Goal: Transaction & Acquisition: Download file/media

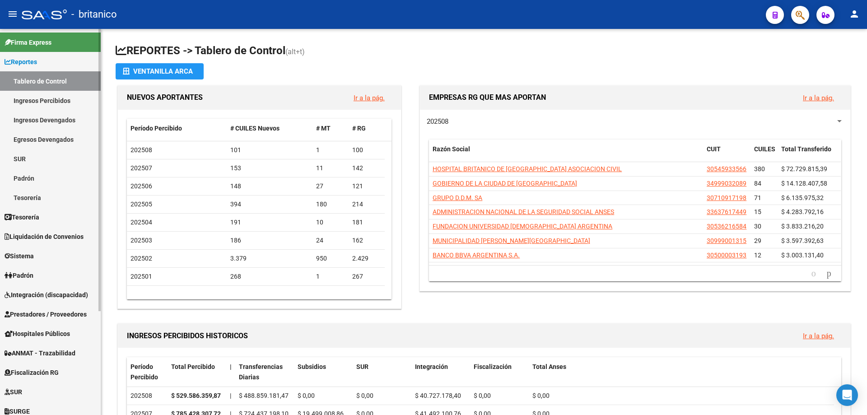
click at [72, 292] on span "Integración (discapacidad)" at bounding box center [47, 295] width 84 height 10
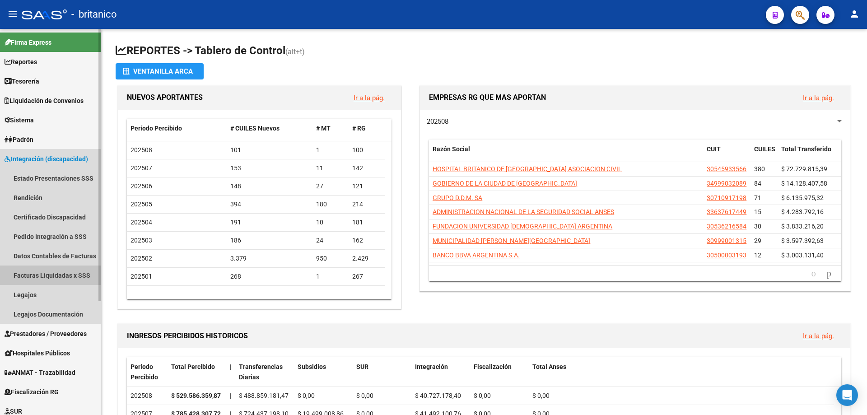
click at [56, 269] on link "Facturas Liquidadas x SSS" at bounding box center [50, 274] width 101 height 19
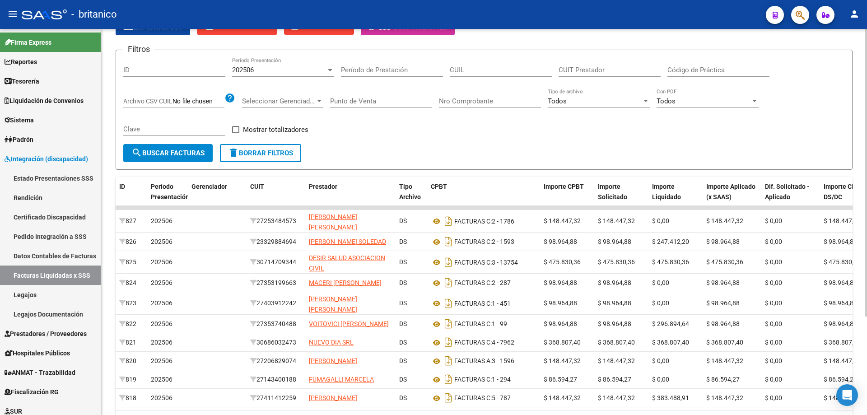
scroll to position [132, 0]
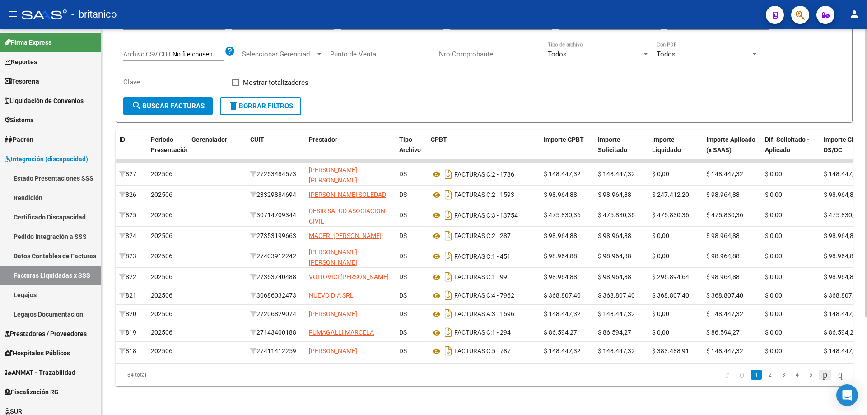
click at [822, 374] on icon "go to next page" at bounding box center [824, 374] width 7 height 11
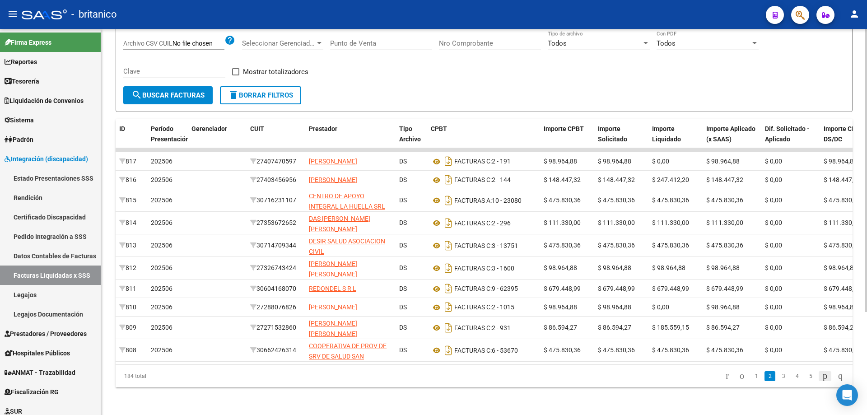
click at [821, 381] on icon "go to next page" at bounding box center [824, 375] width 7 height 11
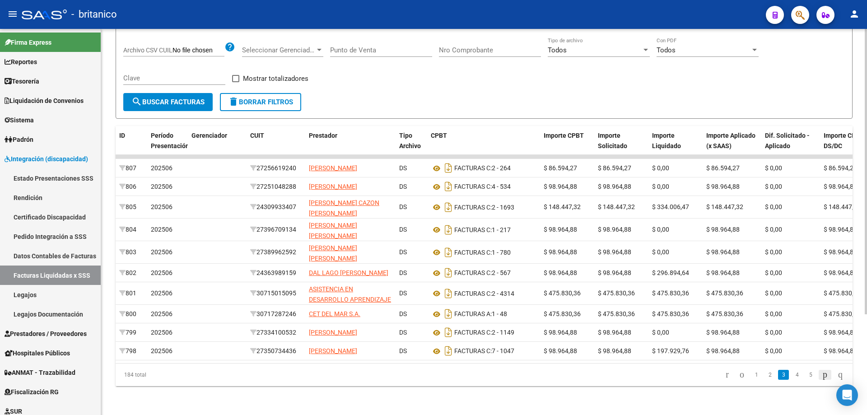
click at [821, 379] on icon "go to next page" at bounding box center [824, 374] width 7 height 11
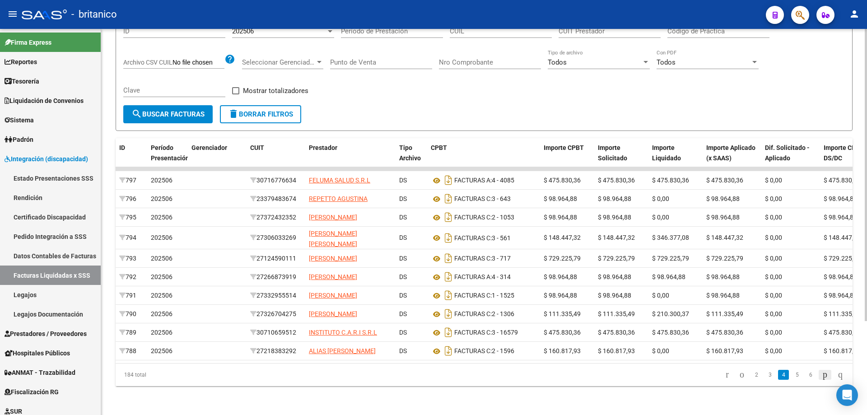
click at [821, 379] on icon "go to next page" at bounding box center [824, 374] width 7 height 11
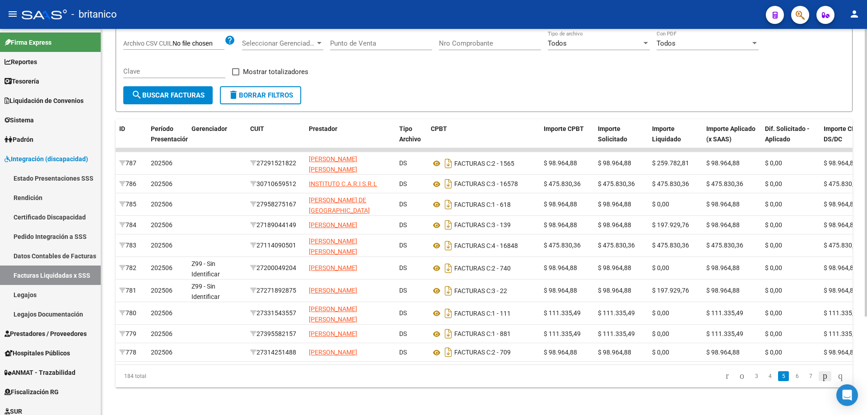
click at [821, 373] on icon "go to next page" at bounding box center [824, 375] width 7 height 11
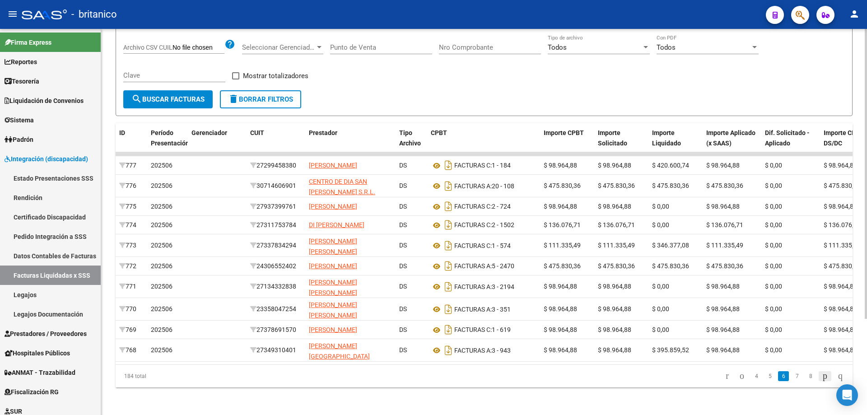
click at [821, 373] on icon "go to next page" at bounding box center [824, 375] width 7 height 11
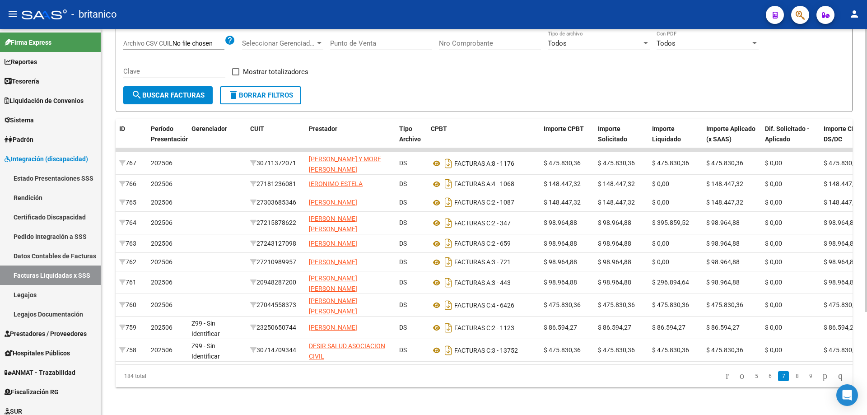
click at [822, 374] on div "184 total 5 6 7 8 9" at bounding box center [484, 376] width 737 height 23
click at [836, 379] on icon "go to last page" at bounding box center [839, 375] width 7 height 11
click at [834, 379] on div "184 total 5 6 7 8 9" at bounding box center [484, 376] width 737 height 23
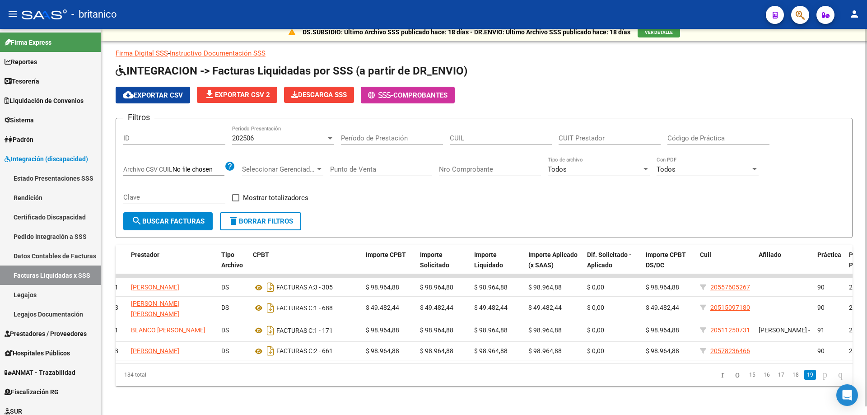
scroll to position [0, 0]
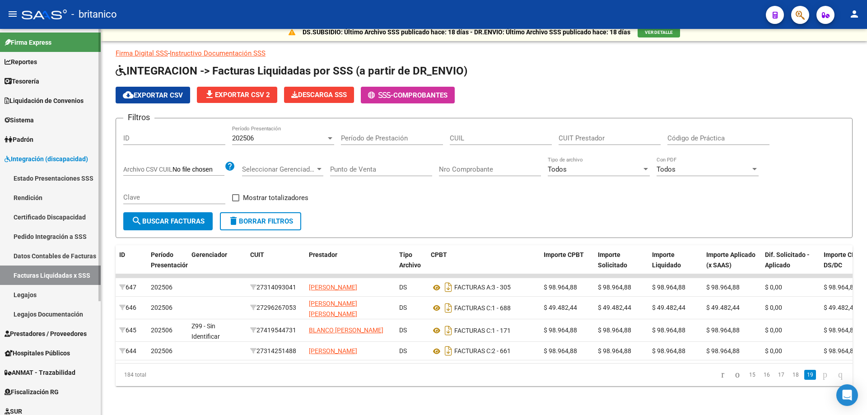
click at [33, 336] on span "Prestadores / Proveedores" at bounding box center [46, 334] width 82 height 10
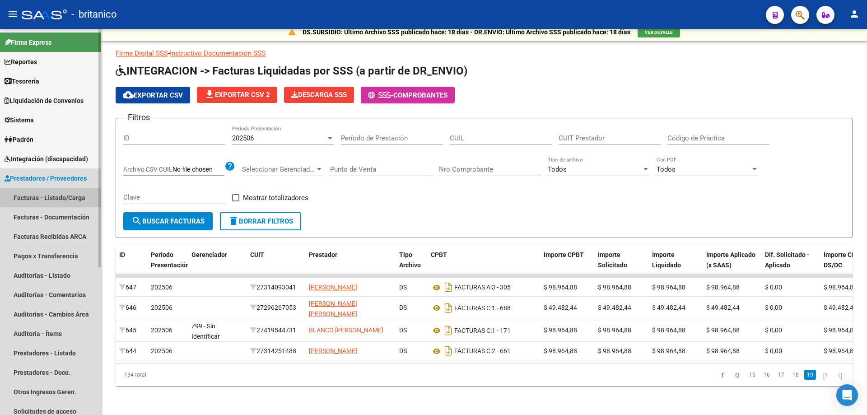
click at [61, 200] on link "Facturas - Listado/Carga" at bounding box center [50, 197] width 101 height 19
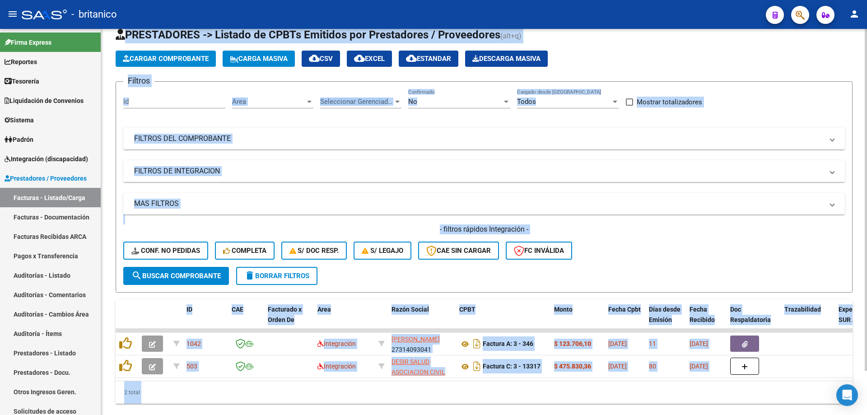
scroll to position [50, 0]
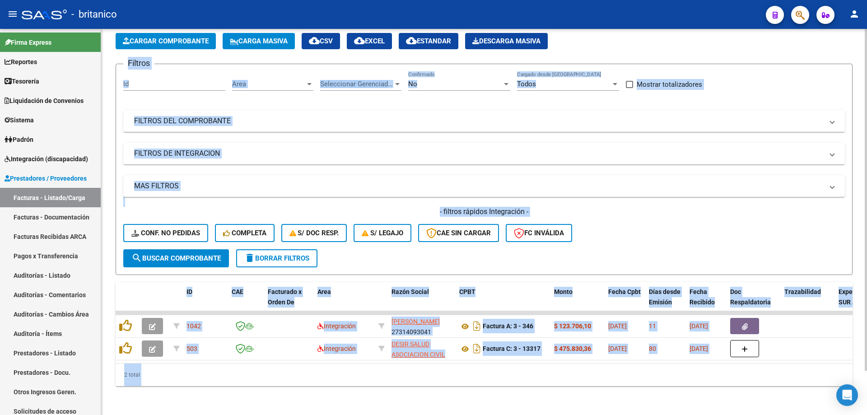
click at [510, 379] on div "2 total" at bounding box center [484, 374] width 737 height 23
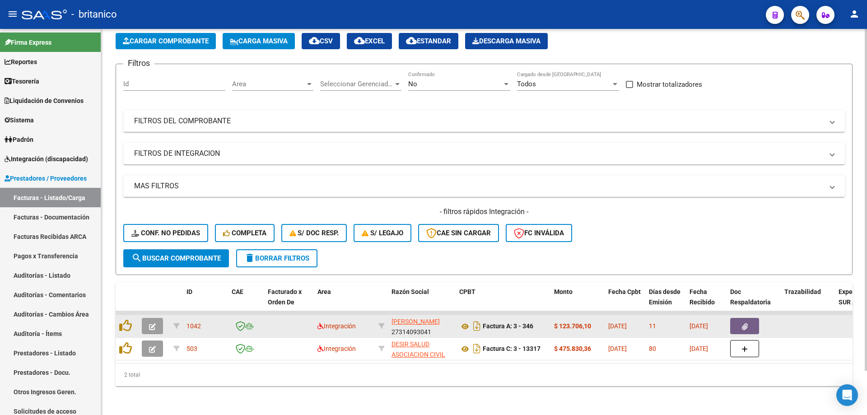
click at [744, 323] on icon "button" at bounding box center [745, 326] width 6 height 7
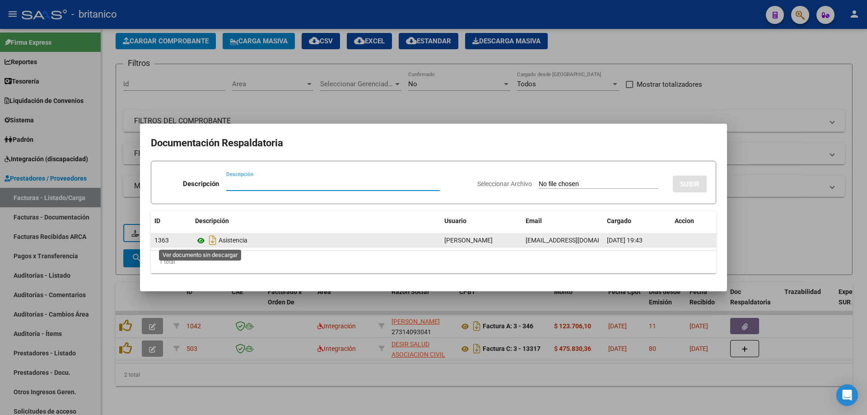
click at [202, 240] on icon at bounding box center [201, 240] width 12 height 11
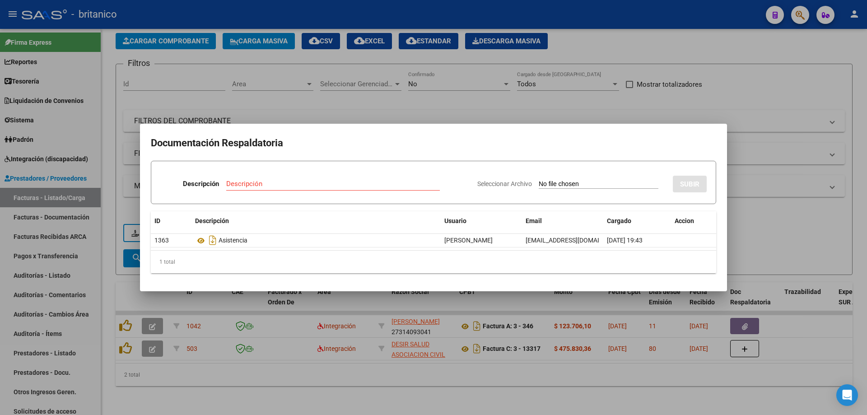
click at [353, 109] on div at bounding box center [433, 207] width 867 height 415
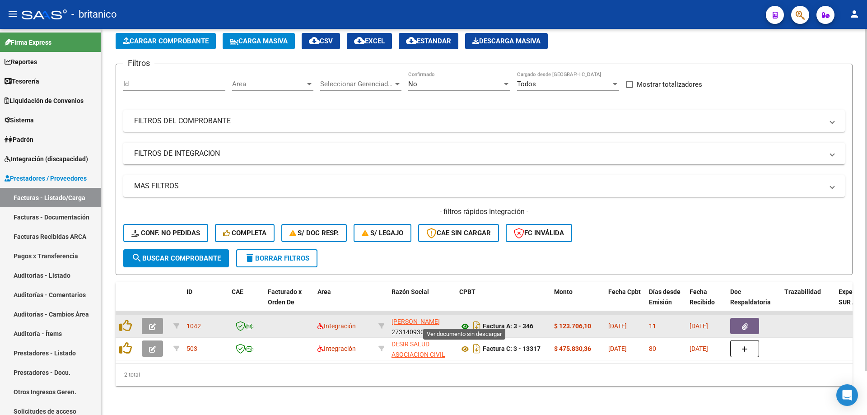
click at [465, 321] on icon at bounding box center [465, 326] width 12 height 11
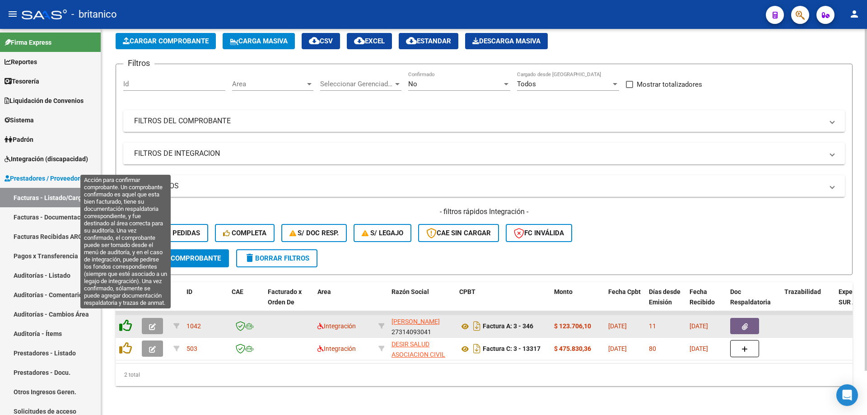
click at [125, 319] on icon at bounding box center [125, 325] width 13 height 13
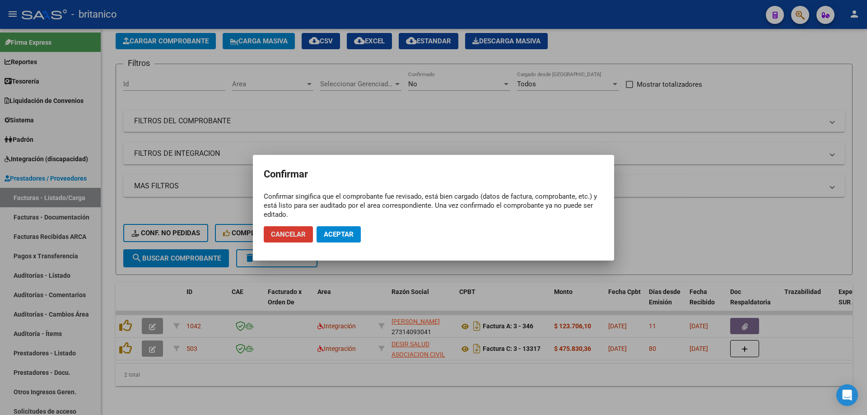
click at [350, 238] on span "Aceptar" at bounding box center [339, 234] width 30 height 8
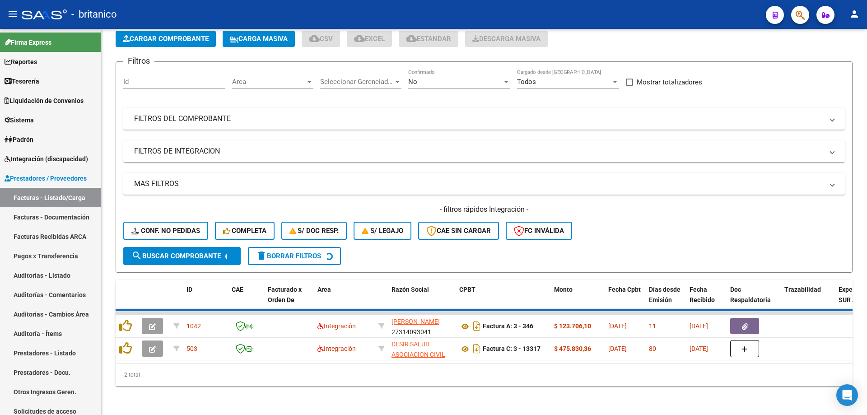
scroll to position [28, 0]
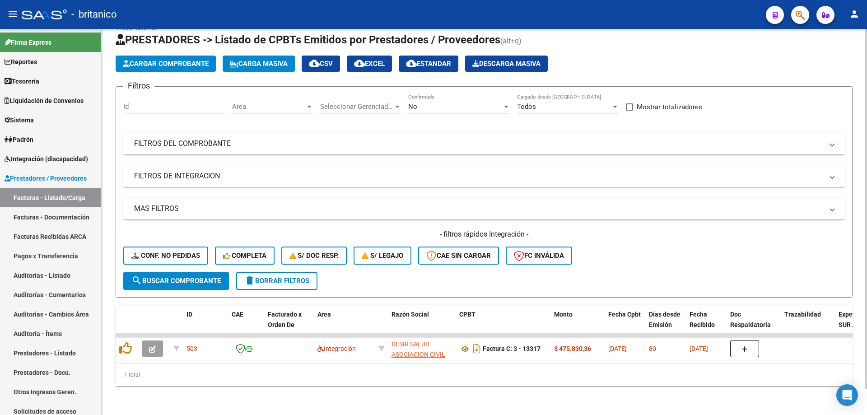
click at [510, 393] on div "Video tutorial PRESTADORES -> Listado de CPBTs Emitidos por Prestadores / Prove…" at bounding box center [484, 211] width 766 height 407
